Goal: Transaction & Acquisition: Purchase product/service

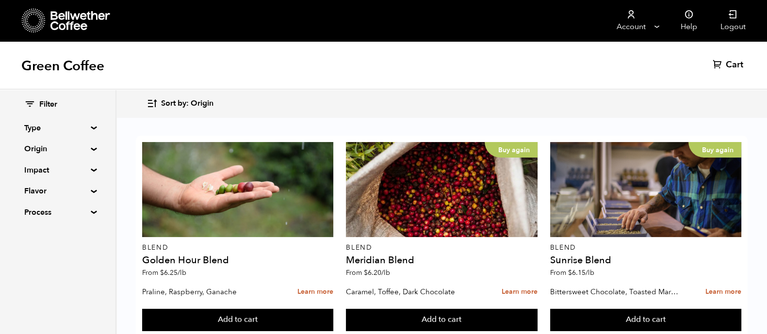
scroll to position [638, 0]
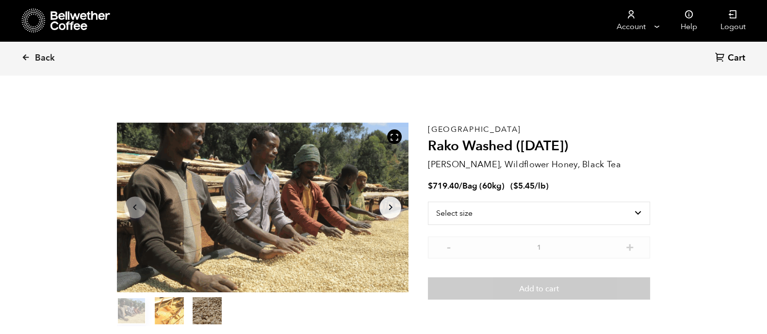
scroll to position [422, 517]
click at [509, 214] on select "Select size Bag (60kg) (132 lbs)" at bounding box center [539, 213] width 222 height 23
click at [28, 58] on icon at bounding box center [25, 57] width 9 height 9
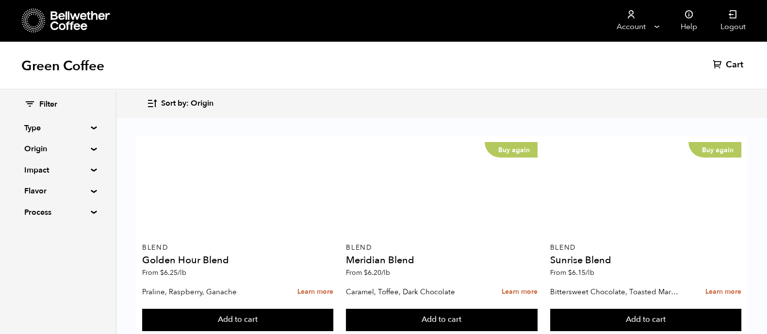
scroll to position [898, 0]
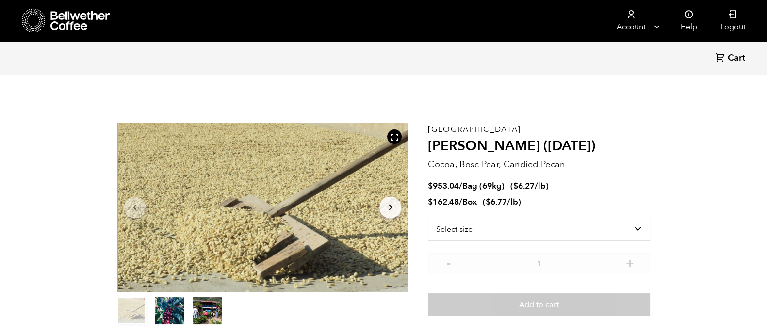
scroll to position [422, 517]
click at [503, 221] on select "Select size Bag (69kg) (152 lbs) Box (24 lbs)" at bounding box center [539, 229] width 222 height 23
select select "box"
click at [428, 218] on select "Select size Bag (69kg) (152 lbs) Box (24 lbs)" at bounding box center [539, 229] width 222 height 23
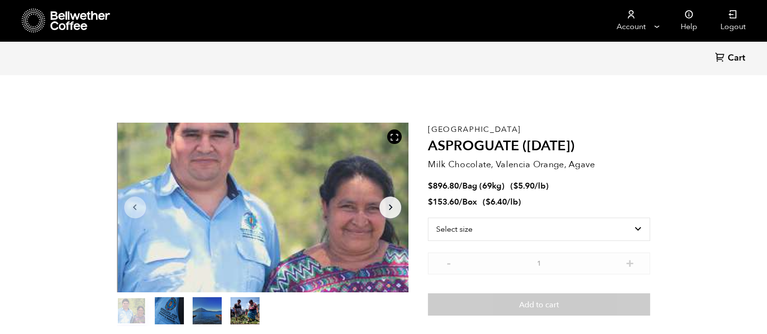
scroll to position [422, 517]
click at [492, 227] on select "Select size Bag (69kg) (152 lbs) Box (24 lbs)" at bounding box center [539, 229] width 222 height 23
select select "box"
click at [428, 218] on select "Select size Bag (69kg) (152 lbs) Box (24 lbs)" at bounding box center [539, 229] width 222 height 23
